Goal: Task Accomplishment & Management: Complete application form

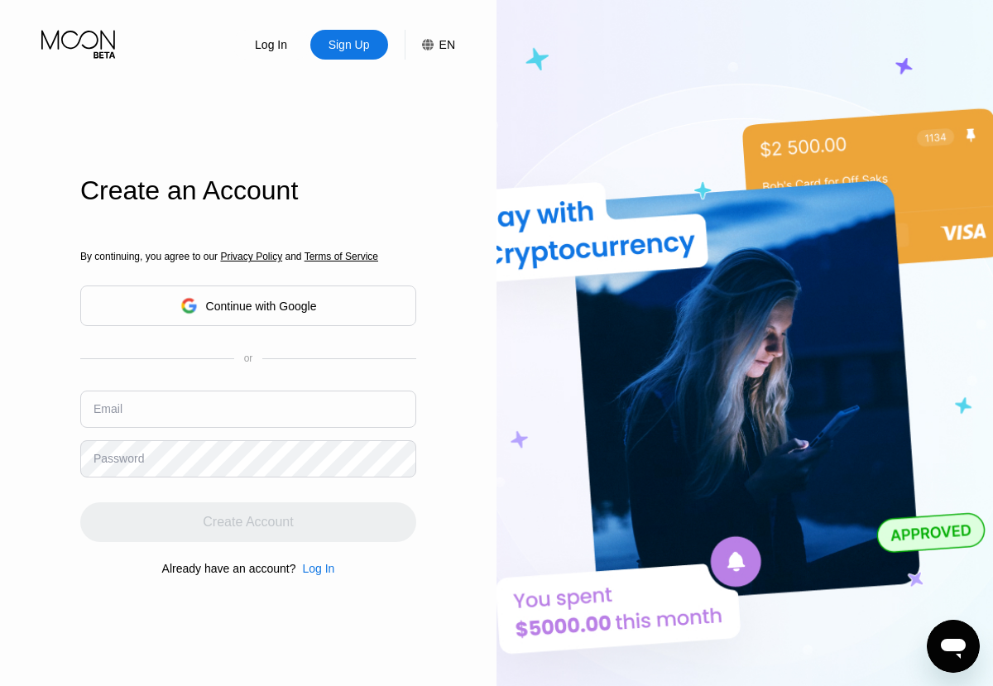
click at [248, 390] on input "text" at bounding box center [248, 408] width 336 height 37
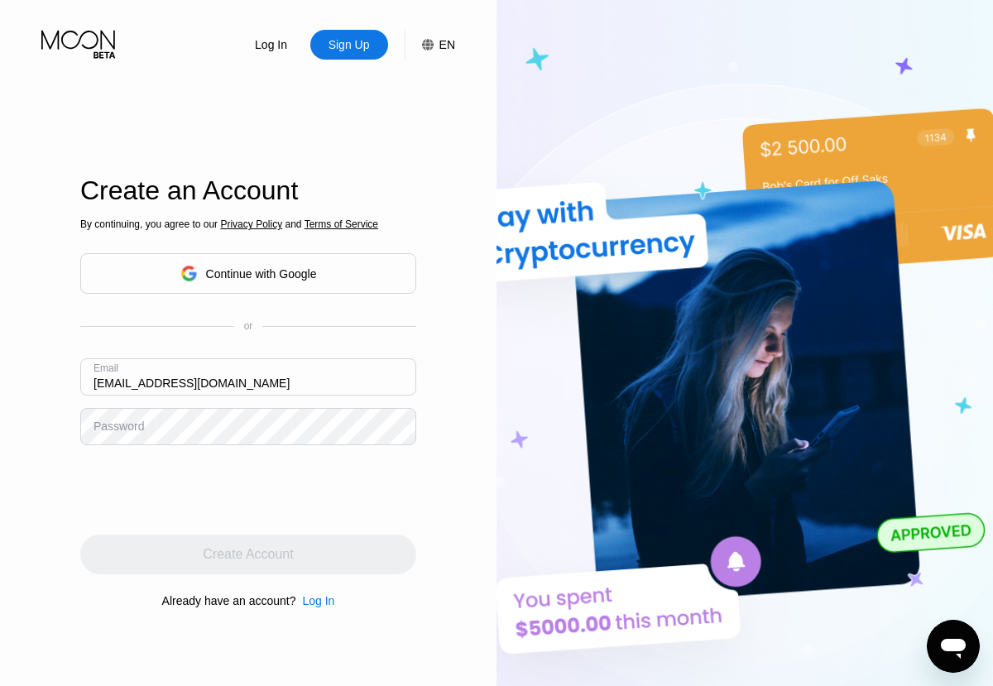
type input "[EMAIL_ADDRESS][DOMAIN_NAME]"
click at [248, 554] on div "Create Account" at bounding box center [248, 554] width 90 height 17
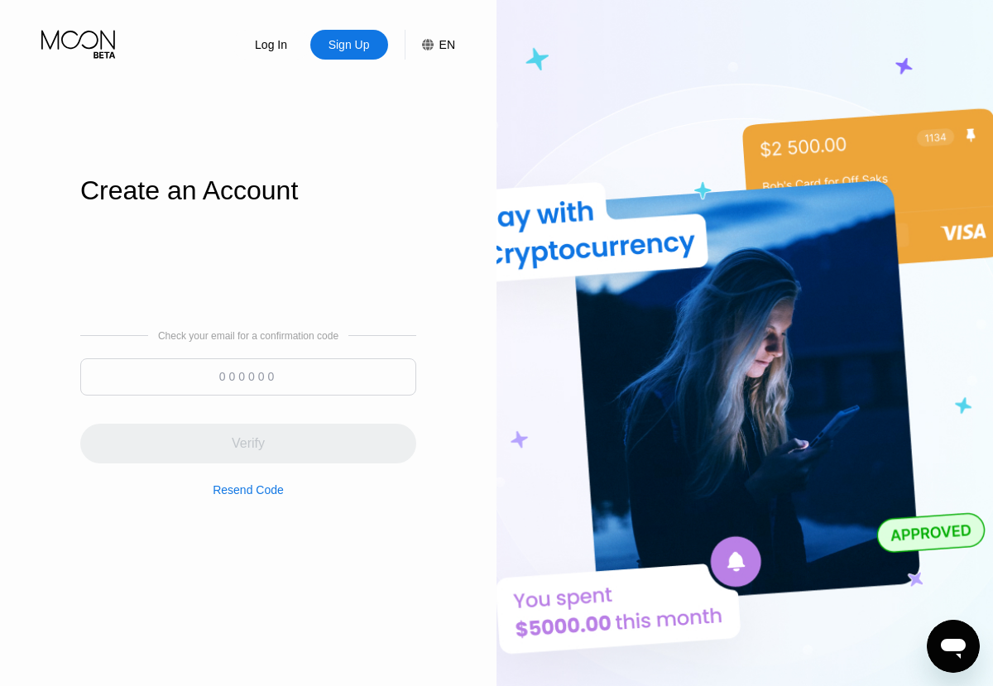
click at [248, 376] on input at bounding box center [248, 376] width 336 height 37
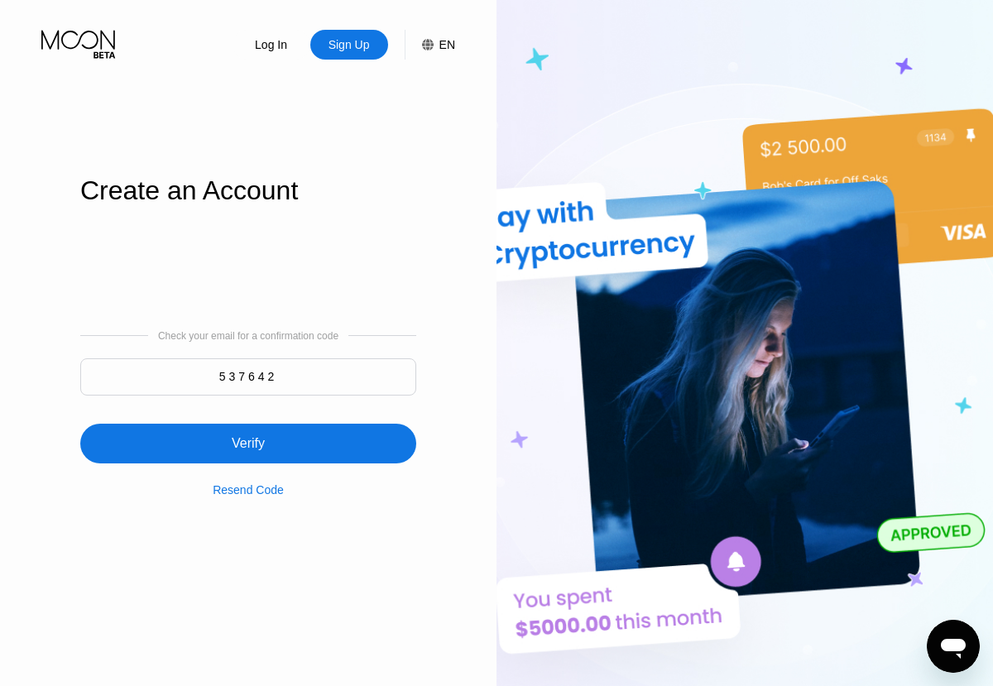
type input "537642"
click at [248, 434] on div "Verify" at bounding box center [248, 444] width 336 height 40
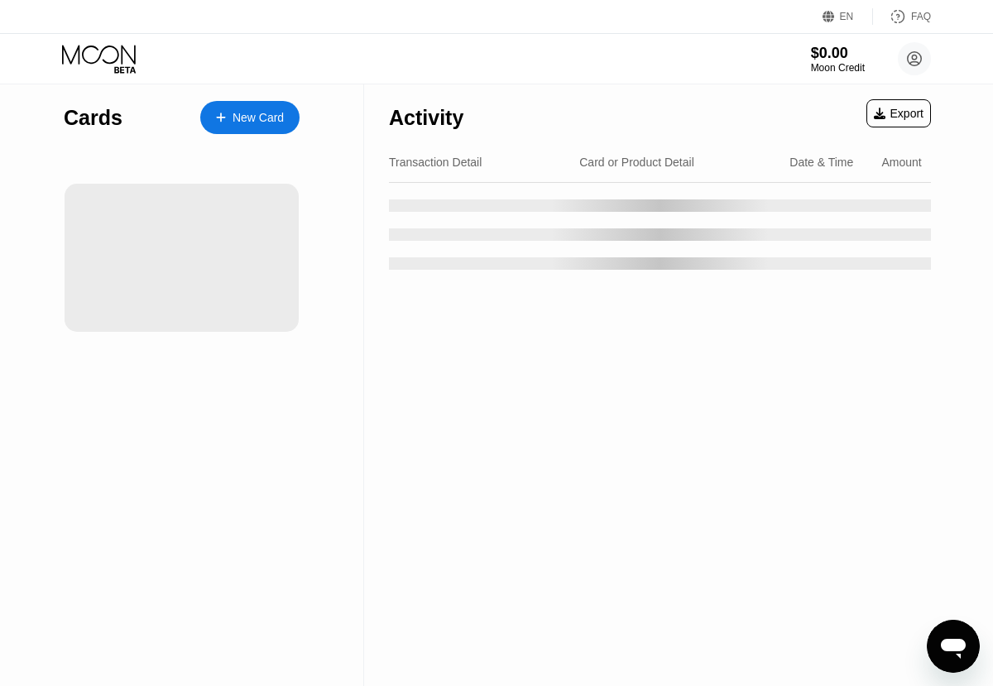
click at [250, 117] on div "New Card" at bounding box center [257, 118] width 51 height 14
